Goal: Find specific page/section: Find specific page/section

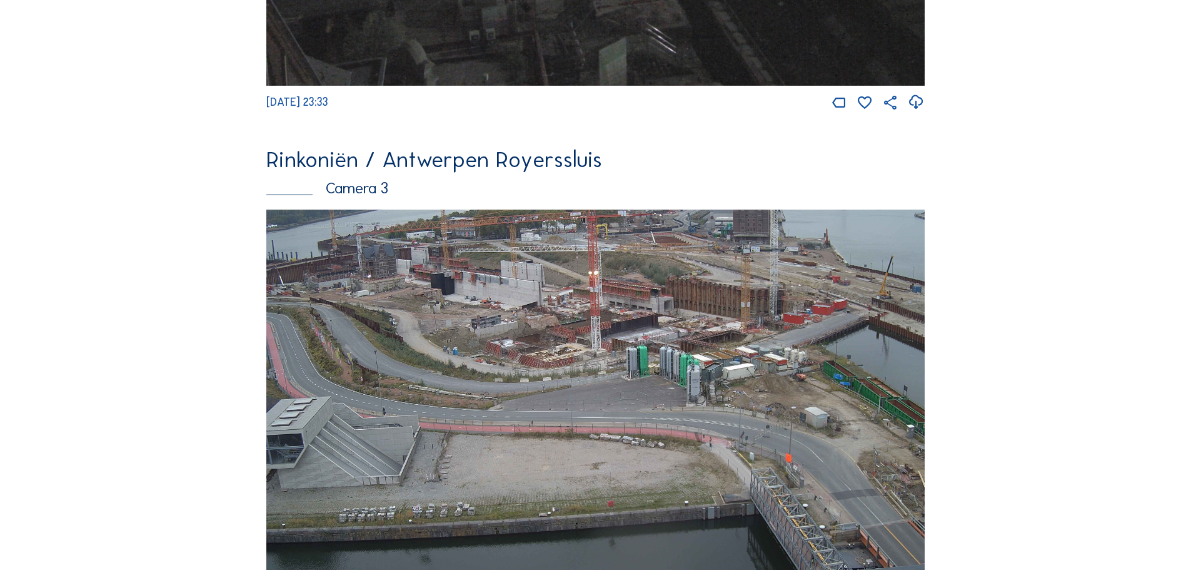
scroll to position [1563, 0]
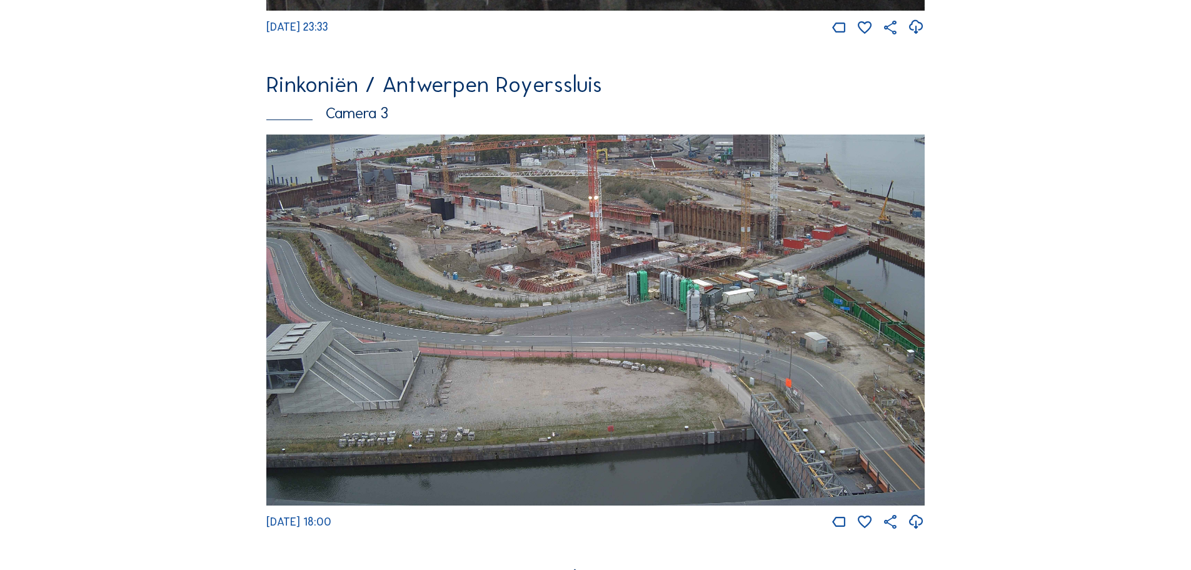
click at [581, 259] on img at bounding box center [595, 319] width 658 height 371
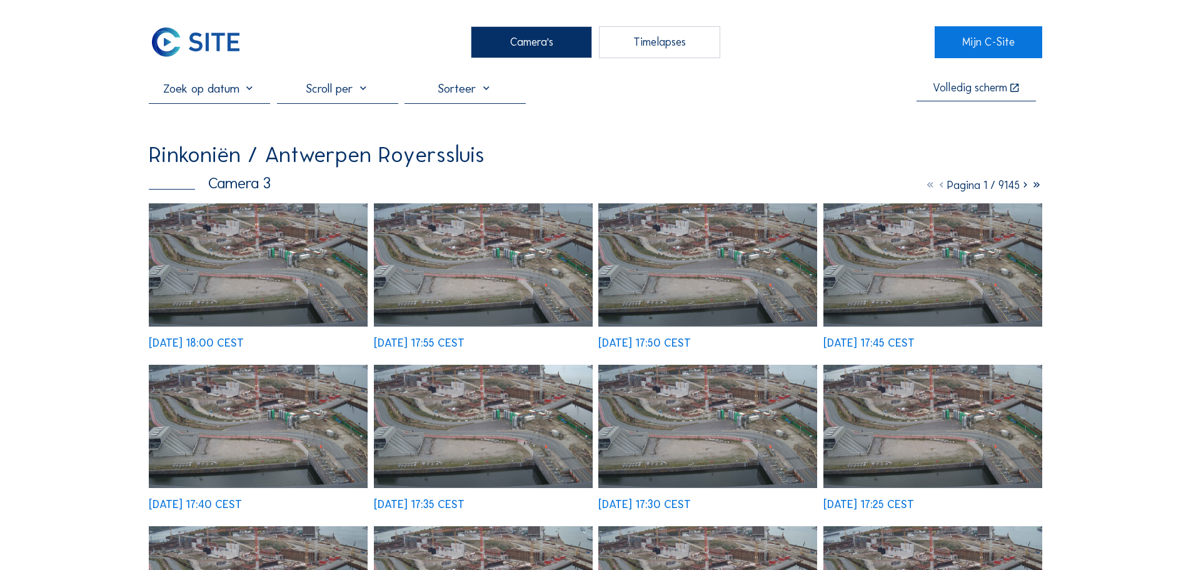
click at [225, 274] on img at bounding box center [258, 264] width 219 height 123
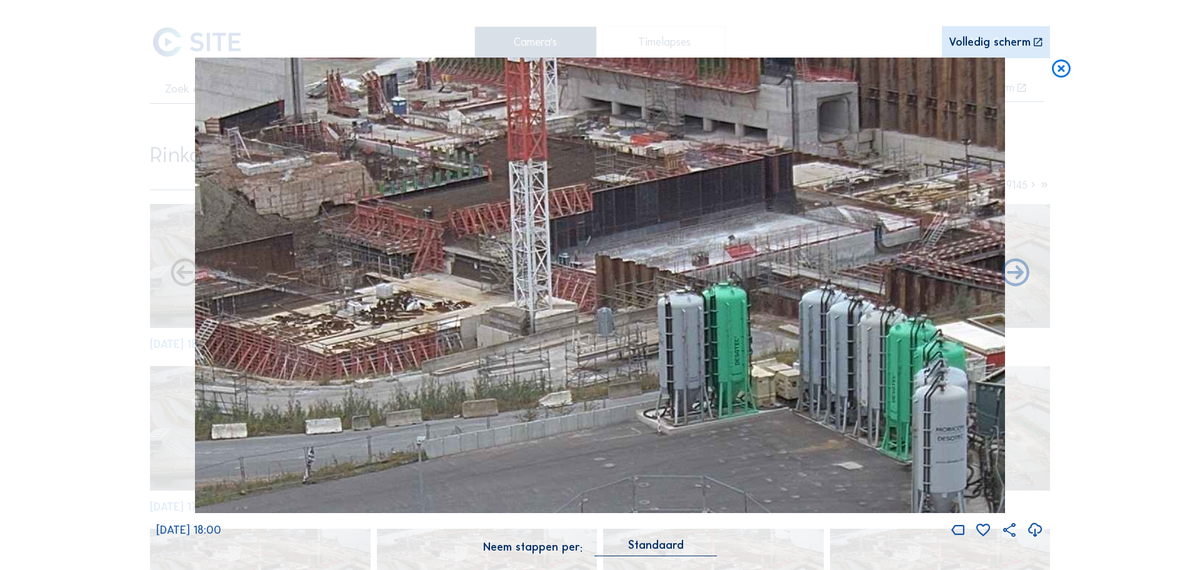
drag, startPoint x: 570, startPoint y: 221, endPoint x: 647, endPoint y: 232, distance: 77.6
click at [647, 232] on img at bounding box center [600, 286] width 810 height 456
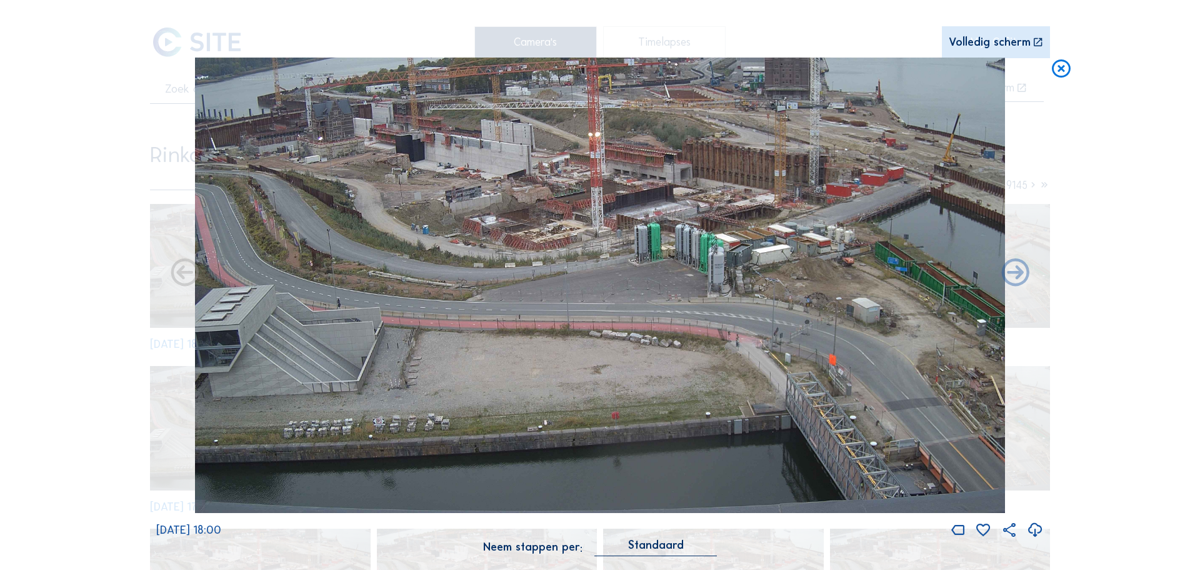
click at [595, 253] on img at bounding box center [600, 286] width 810 height 456
click at [45, 177] on div "Scroll om door de tijd te reizen | Druk op de 'Alt'-knop + scroll om te Zoomen …" at bounding box center [600, 285] width 1200 height 570
